Goal: Check status: Check status

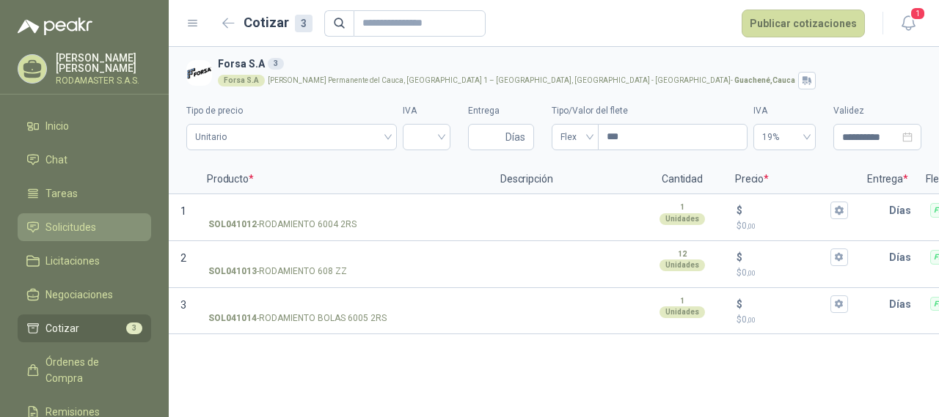
click at [59, 230] on span "Solicitudes" at bounding box center [70, 227] width 51 height 16
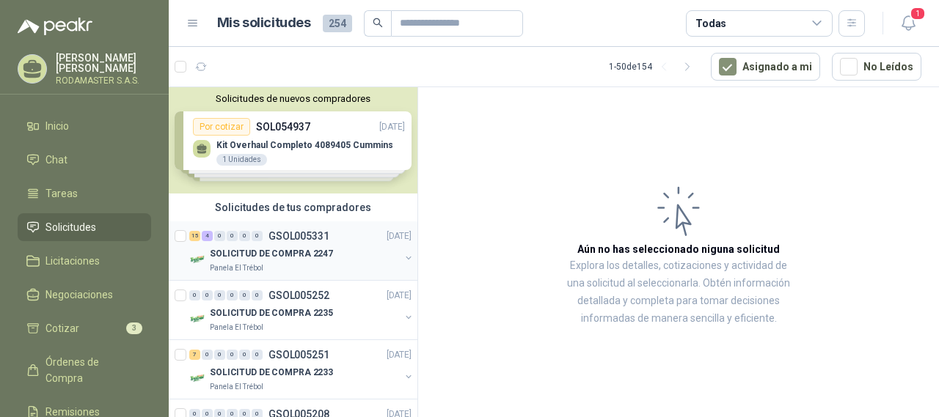
click at [271, 252] on p "SOLICITUD DE COMPRA 2247" at bounding box center [271, 254] width 123 height 14
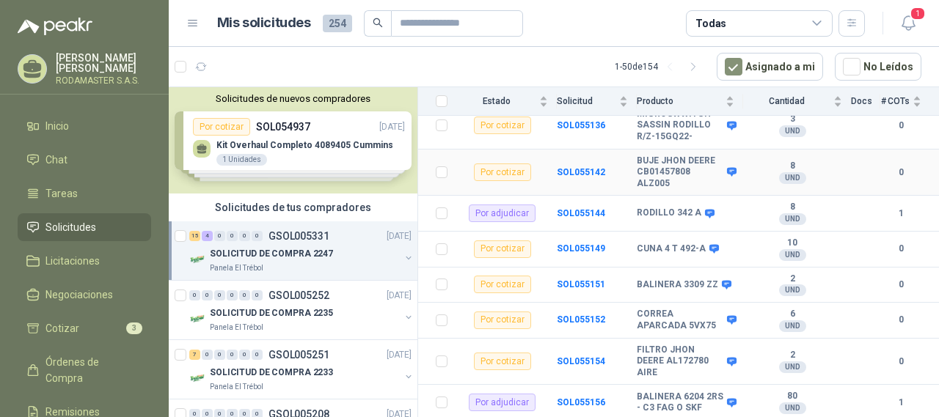
scroll to position [680, 0]
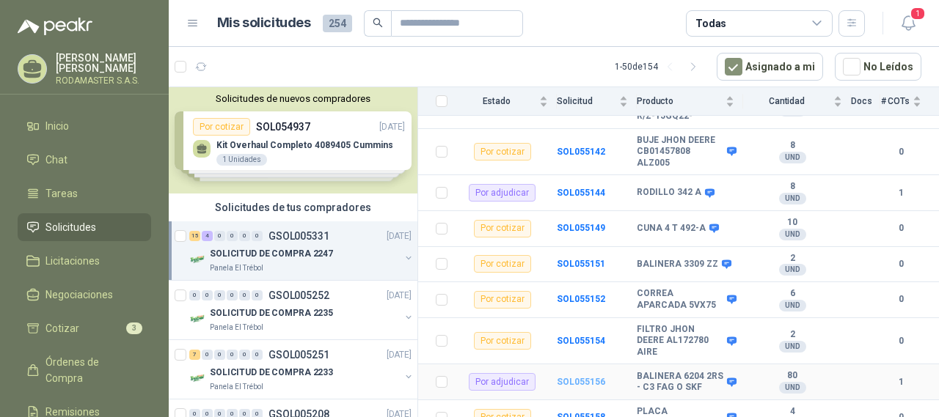
click at [568, 377] on b "SOL055156" at bounding box center [581, 382] width 48 height 10
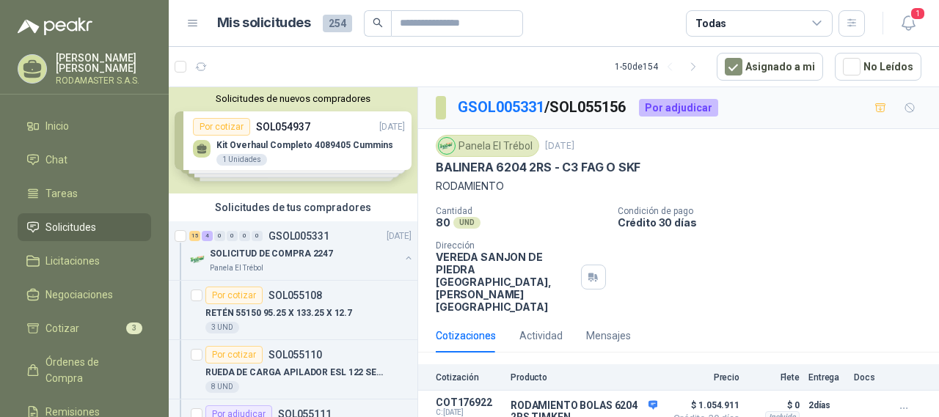
scroll to position [56, 0]
